Goal: Browse casually: Explore the website without a specific task or goal

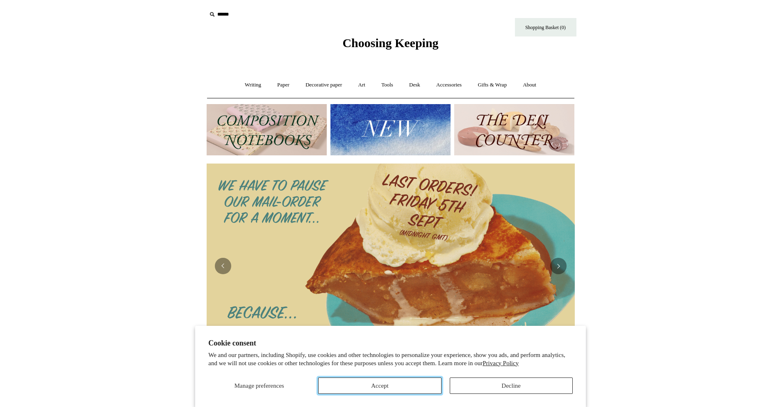
click at [395, 385] on button "Accept" at bounding box center [379, 386] width 123 height 16
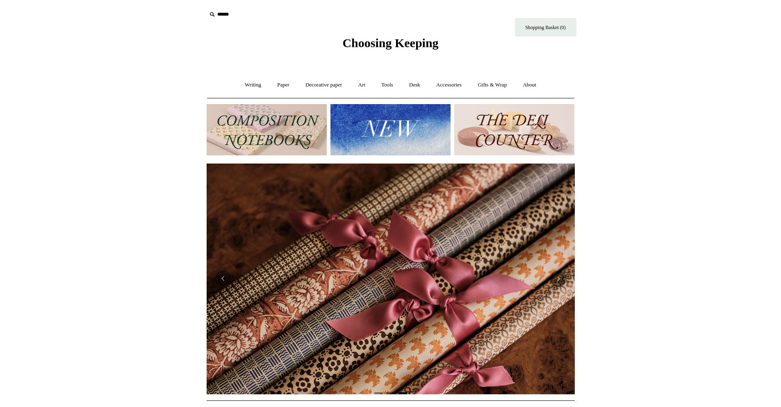
click at [387, 121] on img at bounding box center [390, 129] width 120 height 51
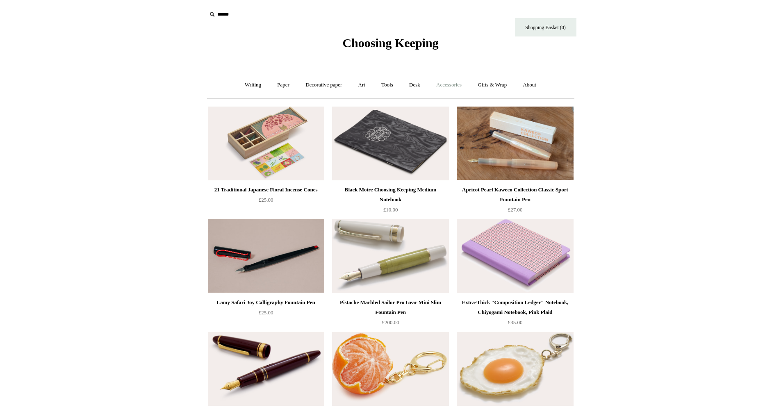
click at [449, 85] on link "Accessories +" at bounding box center [449, 85] width 40 height 22
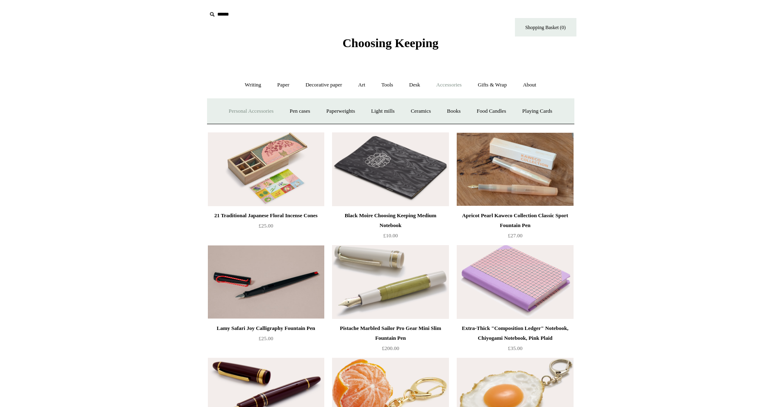
click at [239, 109] on link "Personal Accessories +" at bounding box center [250, 111] width 59 height 22
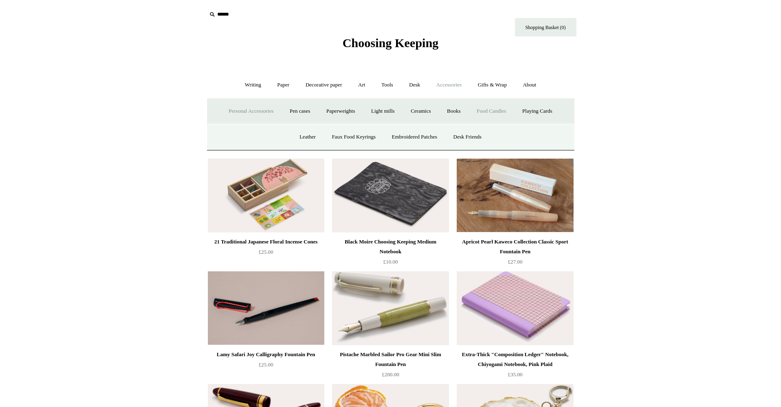
click at [494, 111] on link "Food Candles" at bounding box center [491, 111] width 44 height 22
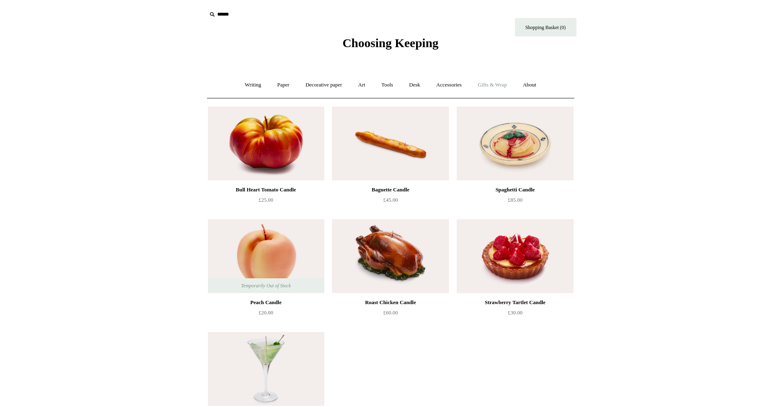
click at [500, 80] on link "Gifts & Wrap +" at bounding box center [492, 85] width 44 height 22
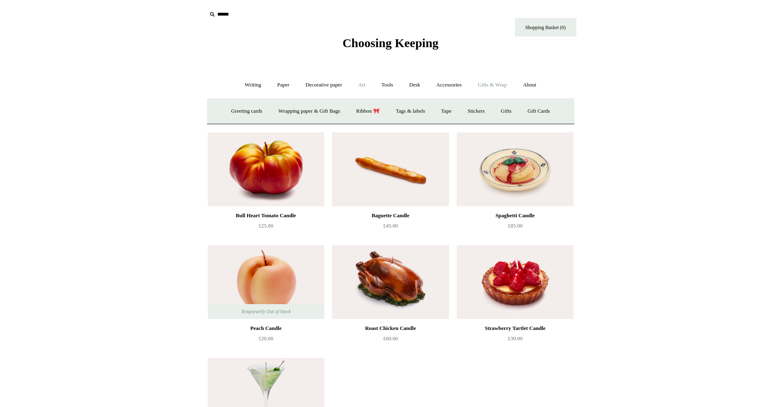
click at [357, 84] on link "Art +" at bounding box center [362, 85] width 22 height 22
click at [246, 83] on link "Writing +" at bounding box center [252, 85] width 31 height 22
click at [282, 85] on link "Paper +" at bounding box center [283, 85] width 27 height 22
click at [531, 86] on link "About +" at bounding box center [529, 85] width 28 height 22
click at [541, 85] on link "About -" at bounding box center [529, 85] width 28 height 22
